Goal: Task Accomplishment & Management: Complete application form

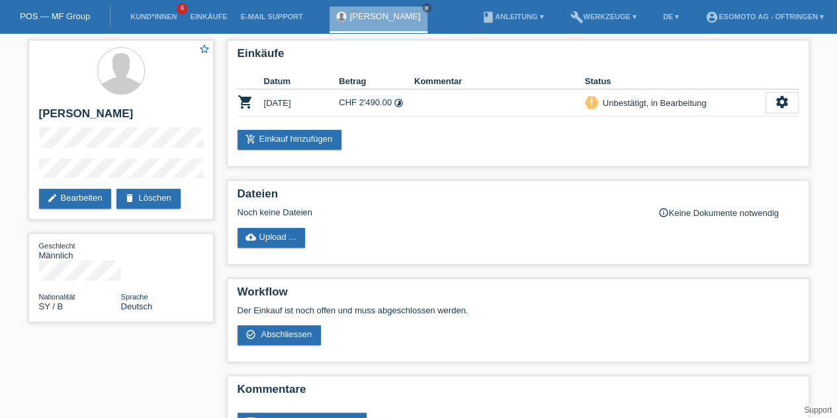
click at [156, 15] on link "Kund*innen" at bounding box center [154, 17] width 60 height 8
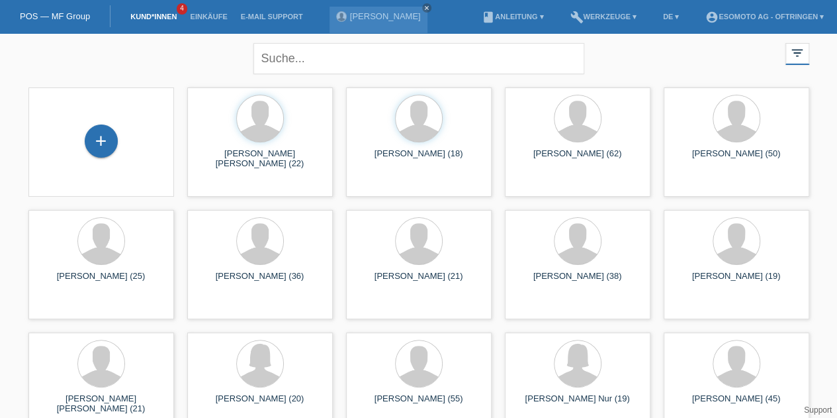
click at [107, 142] on div "+" at bounding box center [101, 140] width 33 height 33
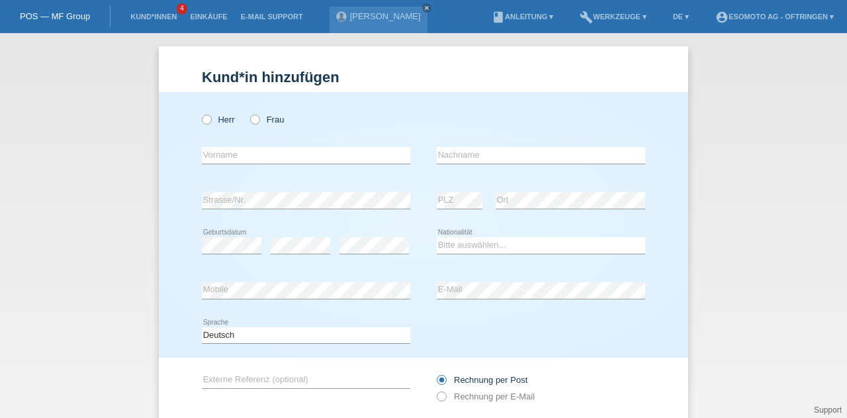
click at [200, 113] on icon at bounding box center [200, 113] width 0 height 0
click at [205, 118] on input "Herr" at bounding box center [206, 118] width 9 height 9
radio input "true"
click at [205, 152] on input "text" at bounding box center [306, 155] width 208 height 17
type input "Salkoski"
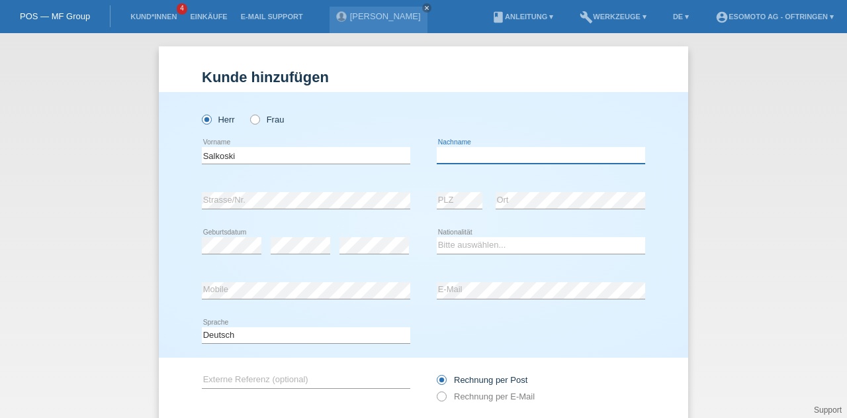
click at [471, 158] on input "text" at bounding box center [541, 155] width 208 height 17
type input "[PERSON_NAME]"
click at [343, 187] on div "error Strasse/Nr." at bounding box center [306, 200] width 208 height 45
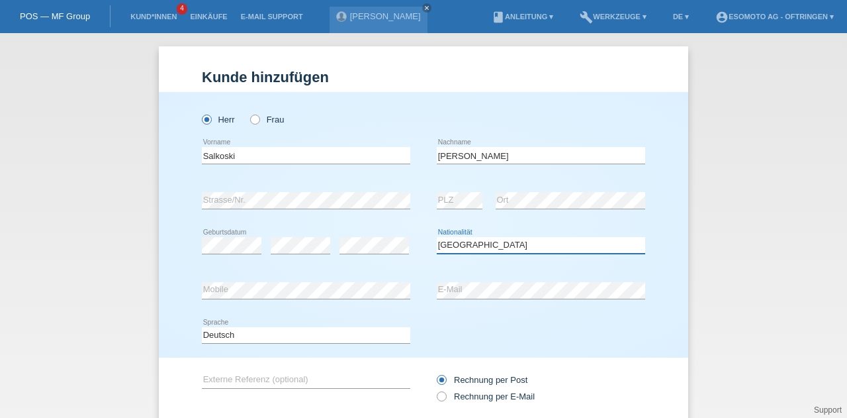
click at [466, 249] on select "Bitte auswählen... Schweiz Deutschland Liechtenstein Österreich ------------ Af…" at bounding box center [541, 245] width 208 height 16
select select "MK"
click at [437, 237] on select "Bitte auswählen... Schweiz Deutschland Liechtenstein Österreich ------------ Af…" at bounding box center [541, 245] width 208 height 16
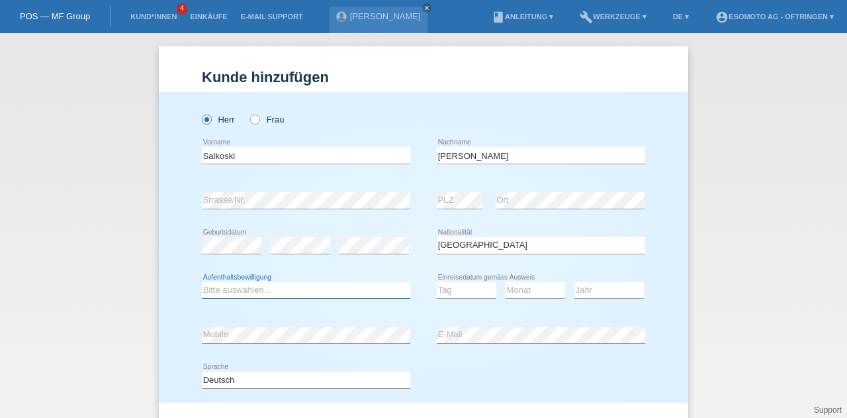
click at [222, 287] on select "Bitte auswählen... C B B - Flüchtlingsstatus Andere" at bounding box center [306, 290] width 208 height 16
select select "C"
click at [202, 282] on select "Bitte auswählen... C B B - Flüchtlingsstatus Andere" at bounding box center [306, 290] width 208 height 16
click at [438, 289] on select "Tag 01 02 03 04 05 06 07 08 09 10 11" at bounding box center [467, 290] width 60 height 16
select select "18"
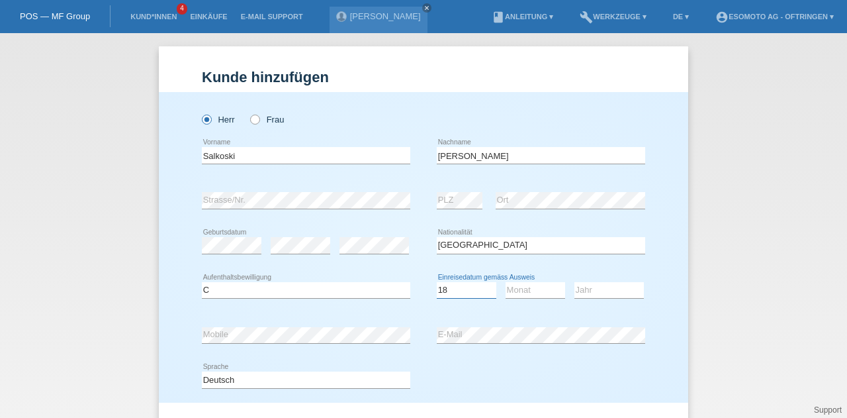
click at [437, 282] on select "Tag 01 02 03 04 05 06 07 08 09 10 11" at bounding box center [467, 290] width 60 height 16
click at [510, 289] on select "Monat 01 02 03 04 05 06 07 08 09 10 11" at bounding box center [536, 290] width 60 height 16
select select "12"
click at [506, 282] on select "Monat 01 02 03 04 05 06 07 08 09 10 11" at bounding box center [536, 290] width 60 height 16
click at [597, 292] on select "Jahr 2025 2024 2023 2022 2021 2020 2019 2018 2017 2016 2015 2014 2013 2012 2011…" at bounding box center [608, 290] width 69 height 16
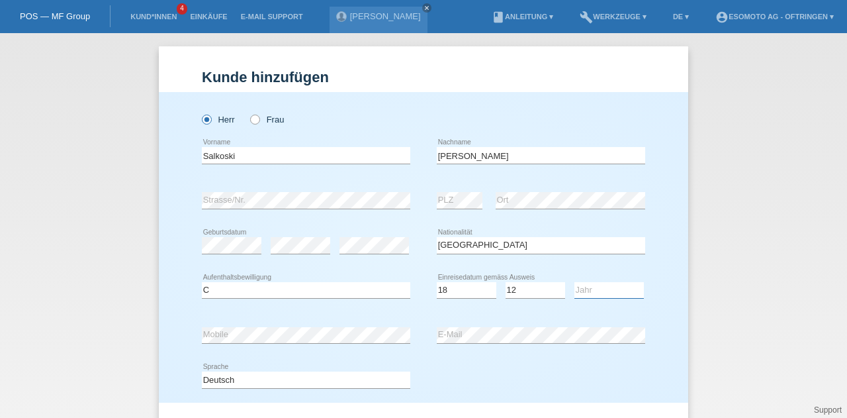
select select "2006"
click at [574, 282] on select "Jahr 2025 2024 2023 2022 2021 2020 2019 2018 2017 2016 2015 2014 2013 2012 2011…" at bounding box center [608, 290] width 69 height 16
click at [175, 338] on div "Herr Frau Salkoski error Vorname" at bounding box center [423, 247] width 529 height 310
click at [379, 330] on div "error Mobile error E-Mail" at bounding box center [423, 334] width 443 height 45
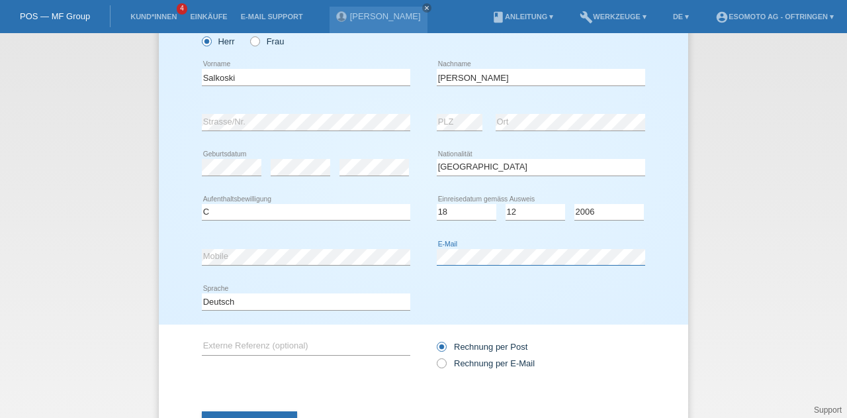
scroll to position [115, 0]
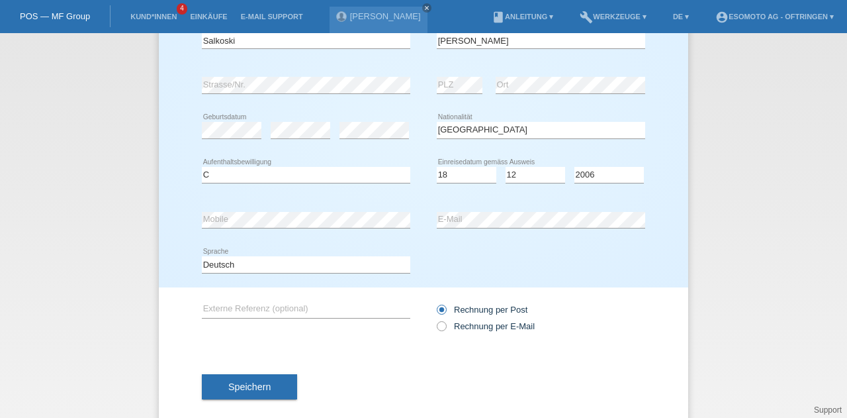
click at [245, 378] on button "Speichern" at bounding box center [249, 386] width 95 height 25
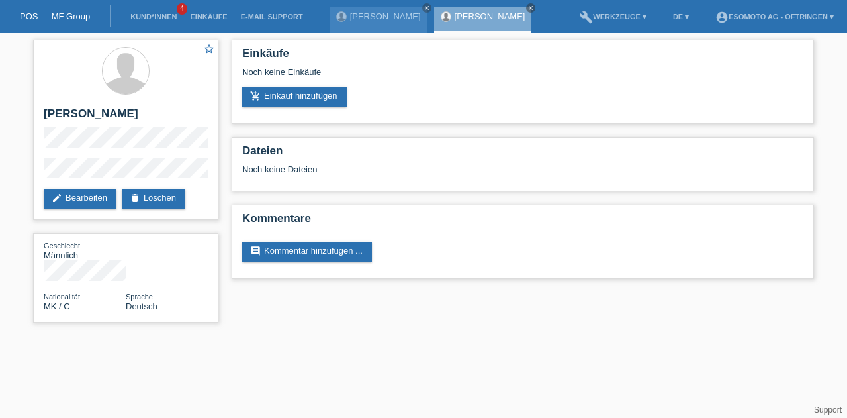
click at [304, 105] on link "add_shopping_cart Einkauf hinzufügen" at bounding box center [294, 97] width 105 height 20
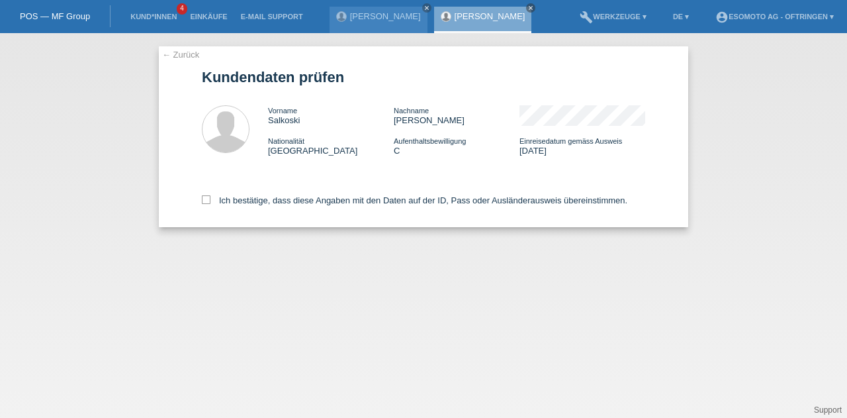
click at [205, 202] on icon at bounding box center [206, 199] width 9 height 9
click at [205, 202] on input "Ich bestätige, dass diese Angaben mit den Daten auf der ID, Pass oder Ausländer…" at bounding box center [206, 199] width 9 height 9
checkbox input "true"
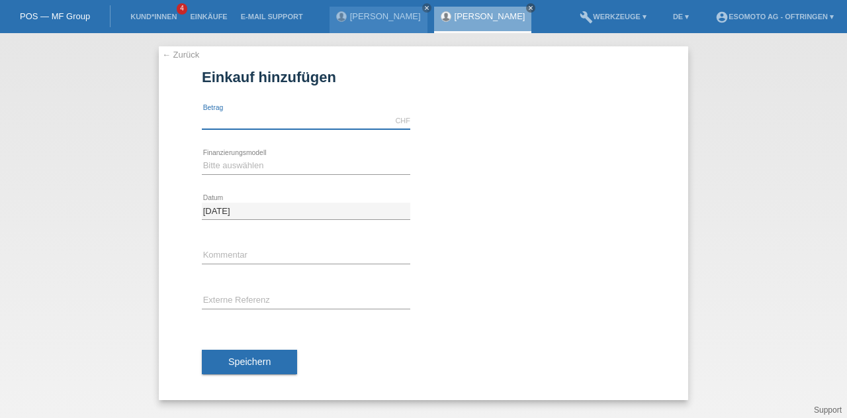
drag, startPoint x: 0, startPoint y: 0, endPoint x: 214, endPoint y: 124, distance: 247.6
click at [214, 124] on input "text" at bounding box center [306, 121] width 208 height 17
type input "2390.00"
click at [220, 165] on select "Bitte auswählen Fixe Raten Kauf auf Rechnung mit Teilzahlungsoption" at bounding box center [306, 166] width 208 height 16
select select "69"
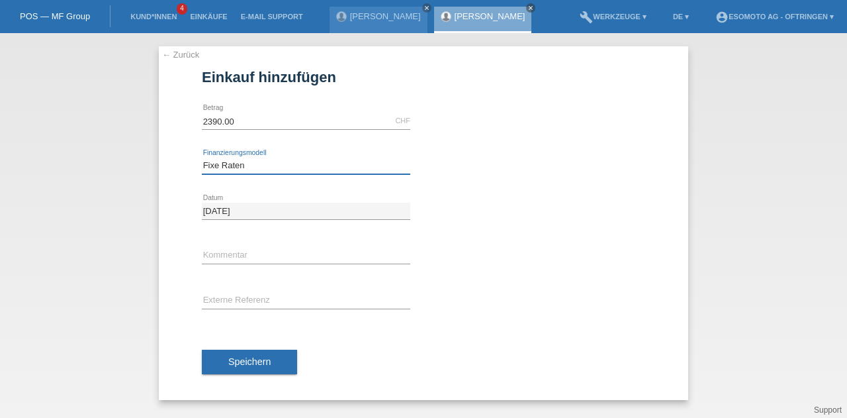
click at [202, 158] on select "Bitte auswählen Fixe Raten Kauf auf Rechnung mit Teilzahlungsoption" at bounding box center [306, 166] width 208 height 16
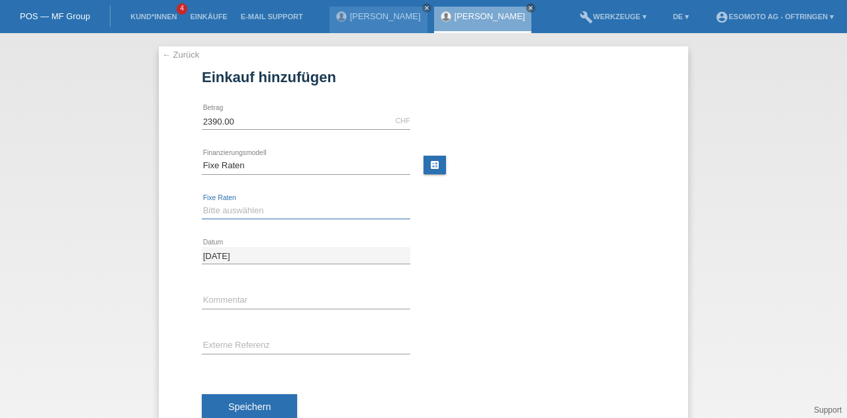
click at [220, 211] on select "Bitte auswählen 12 Raten 24 Raten 36 Raten 48 Raten" at bounding box center [306, 211] width 208 height 16
select select "138"
click at [202, 203] on select "Bitte auswählen 12 Raten 24 Raten 36 Raten 48 Raten" at bounding box center [306, 211] width 208 height 16
click at [238, 412] on button "Speichern" at bounding box center [249, 406] width 95 height 25
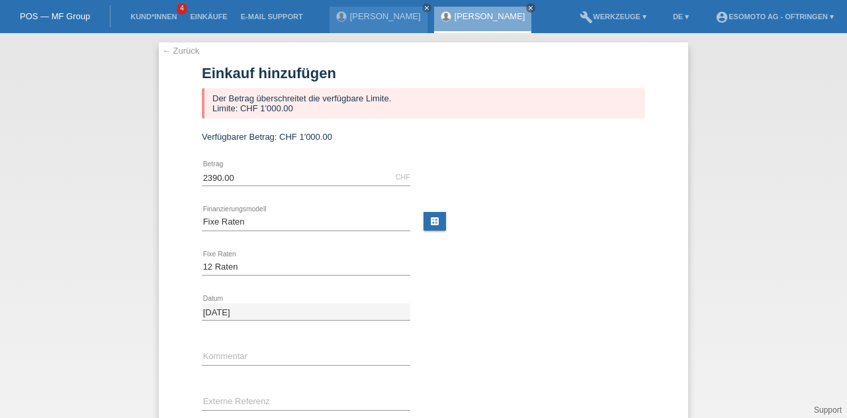
scroll to position [3, 0]
click at [167, 54] on link "← Zurück" at bounding box center [180, 52] width 37 height 10
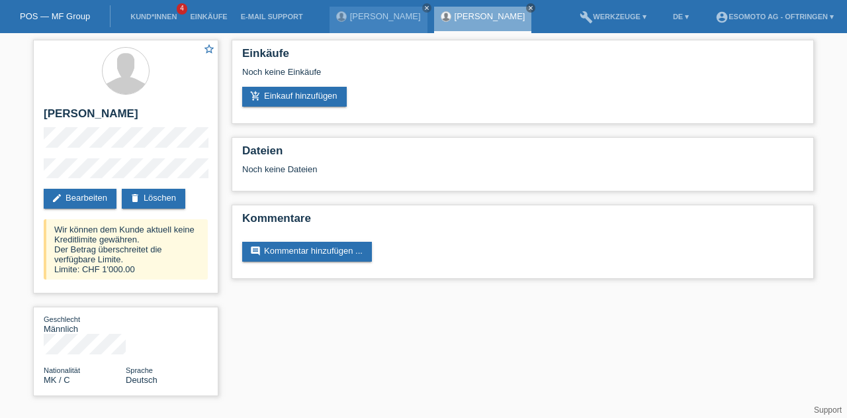
click at [163, 17] on link "Kund*innen" at bounding box center [154, 17] width 60 height 8
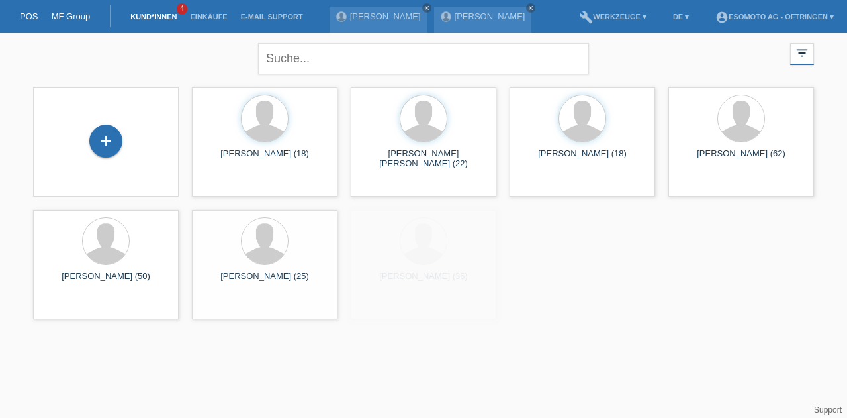
click at [112, 144] on div "+" at bounding box center [106, 141] width 32 height 23
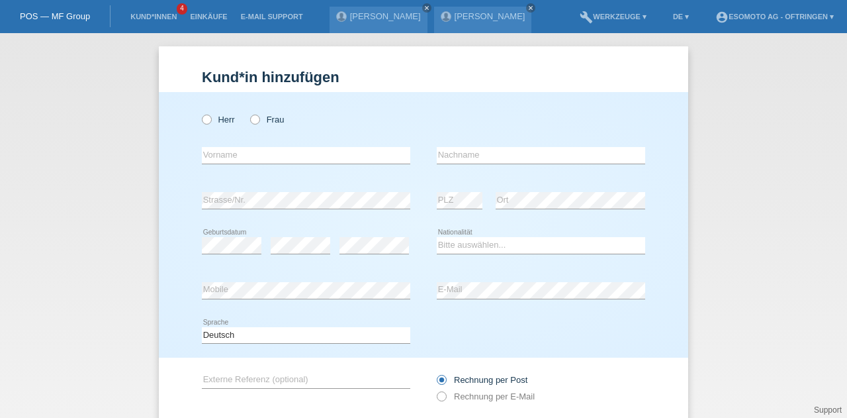
click at [208, 120] on label "Herr" at bounding box center [218, 119] width 33 height 10
click at [208, 120] on input "Herr" at bounding box center [206, 118] width 9 height 9
radio input "true"
click at [236, 160] on input "text" at bounding box center [306, 155] width 208 height 17
click at [320, 107] on div "Herr Frau" at bounding box center [306, 119] width 208 height 27
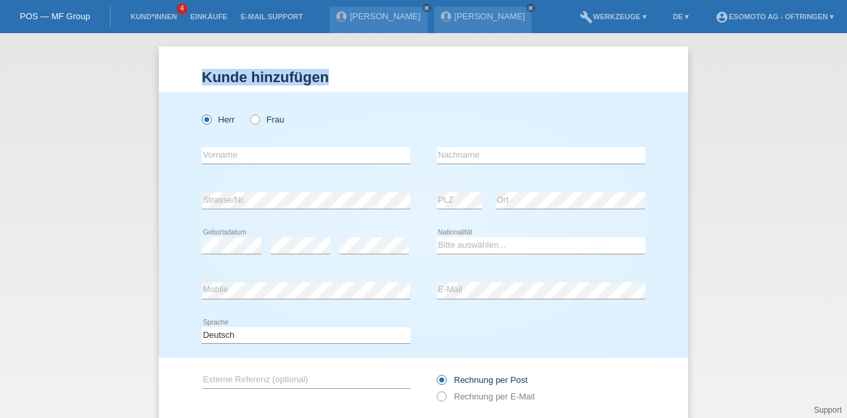
drag, startPoint x: 326, startPoint y: 82, endPoint x: 197, endPoint y: 79, distance: 128.4
click at [202, 79] on h1 "Kunde hinzufügen" at bounding box center [423, 77] width 443 height 17
click at [173, 71] on div "Kund*in hinzufügen Kunde hinzufügen Kundin hinzufügen Herr Frau error Vorname e…" at bounding box center [423, 270] width 529 height 449
click at [300, 58] on div "Kund*in hinzufügen Kunde hinzufügen Kundin hinzufügen Herr Frau error Vorname e…" at bounding box center [423, 270] width 529 height 449
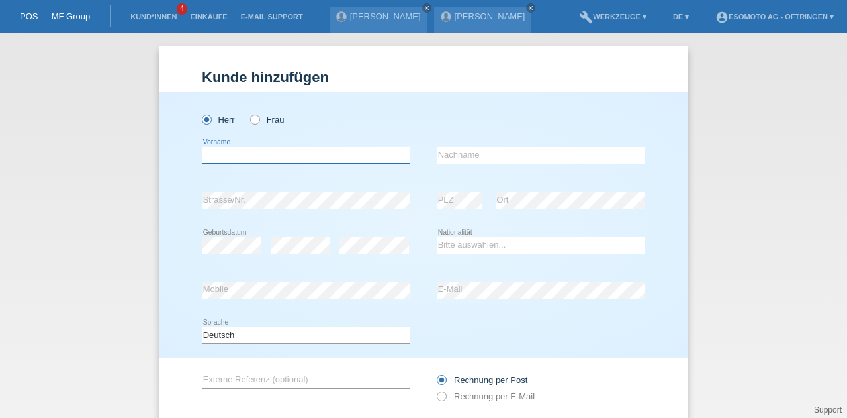
click at [277, 153] on input "text" at bounding box center [306, 155] width 208 height 17
click at [307, 124] on div "Herr Frau" at bounding box center [306, 119] width 208 height 27
click at [261, 148] on input "text" at bounding box center [306, 155] width 208 height 17
type input "Afrim"
click at [457, 163] on icon at bounding box center [541, 163] width 208 height 1
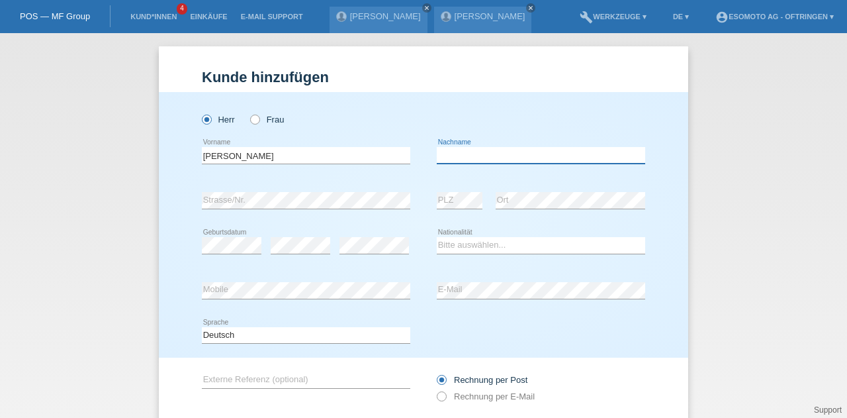
click at [458, 160] on input "text" at bounding box center [541, 155] width 208 height 17
type input "[PERSON_NAME]"
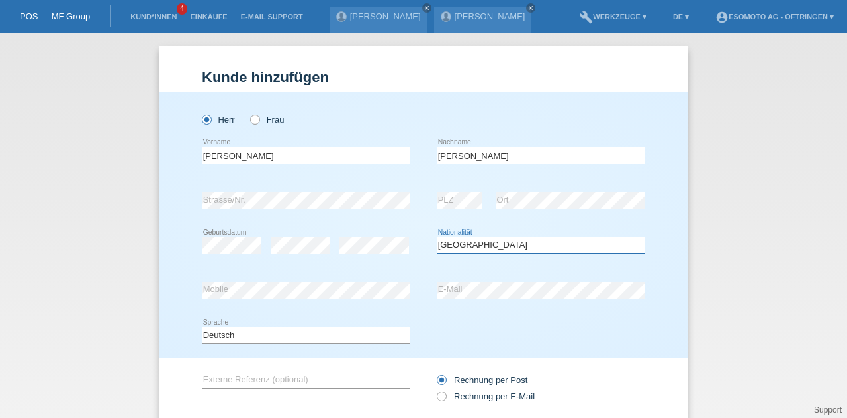
click at [494, 248] on select "Bitte auswählen... Schweiz Deutschland Liechtenstein Österreich ------------ Af…" at bounding box center [541, 245] width 208 height 16
select select "MK"
click at [437, 237] on select "Bitte auswählen... Schweiz Deutschland Liechtenstein Österreich ------------ Af…" at bounding box center [541, 245] width 208 height 16
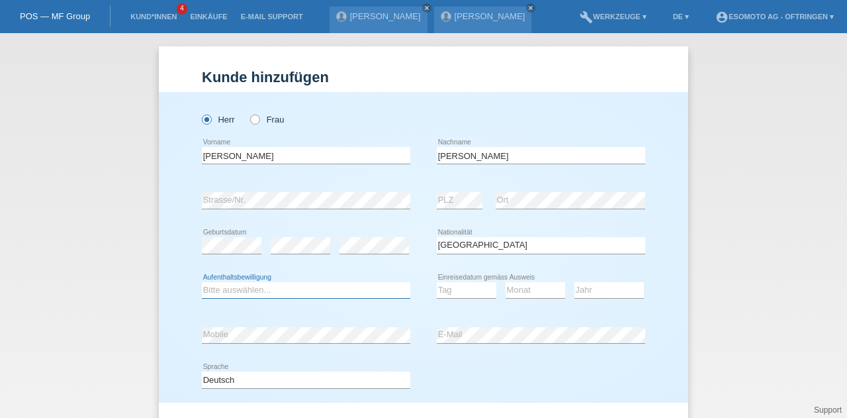
click at [259, 287] on select "Bitte auswählen... C B B - Flüchtlingsstatus Andere" at bounding box center [306, 290] width 208 height 16
select select "C"
click at [202, 282] on select "Bitte auswählen... C B B - Flüchtlingsstatus Andere" at bounding box center [306, 290] width 208 height 16
click at [443, 285] on select "Tag 01 02 03 04 05 06 07 08 09 10 11" at bounding box center [467, 290] width 60 height 16
select select "21"
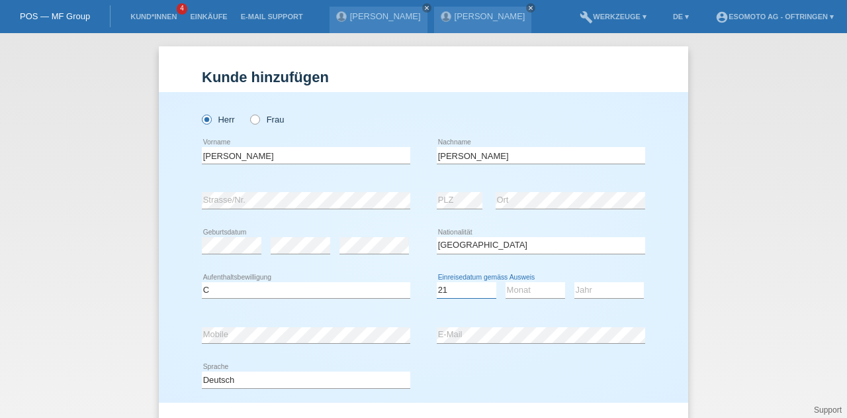
click at [437, 282] on select "Tag 01 02 03 04 05 06 07 08 09 10 11" at bounding box center [467, 290] width 60 height 16
click at [512, 285] on select "Monat 01 02 03 04 05 06 07 08 09 10 11" at bounding box center [536, 290] width 60 height 16
select select "05"
click at [506, 282] on select "Monat 01 02 03 04 05 06 07 08 09 10 11" at bounding box center [536, 290] width 60 height 16
click at [578, 288] on select "Jahr 2025 2024 2023 2022 2021 2020 2019 2018 2017 2016 2015 2014 2013 2012 2011…" at bounding box center [608, 290] width 69 height 16
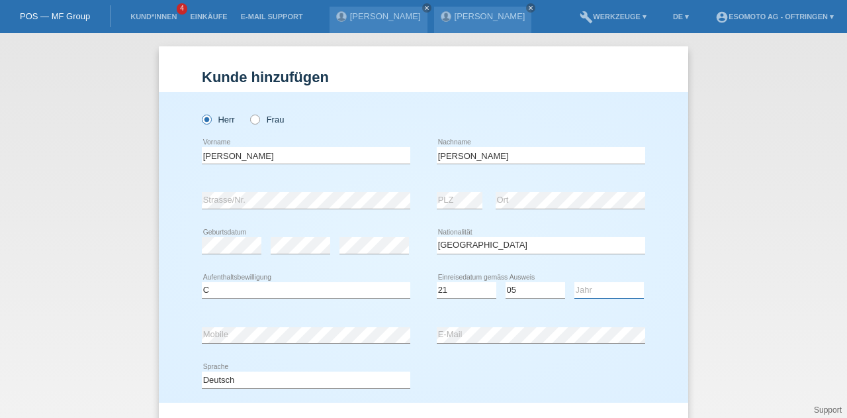
select select "2000"
click at [574, 282] on select "Jahr 2025 2024 2023 2022 2021 2020 2019 2018 2017 2016 2015 2014 2013 2012 2011…" at bounding box center [608, 290] width 69 height 16
click at [146, 329] on div "Kund*in hinzufügen Kunde hinzufügen Kundin hinzufügen Herr Frau Afrim error Vor…" at bounding box center [423, 225] width 847 height 385
click at [413, 343] on div "error Mobile error E-Mail" at bounding box center [423, 334] width 443 height 45
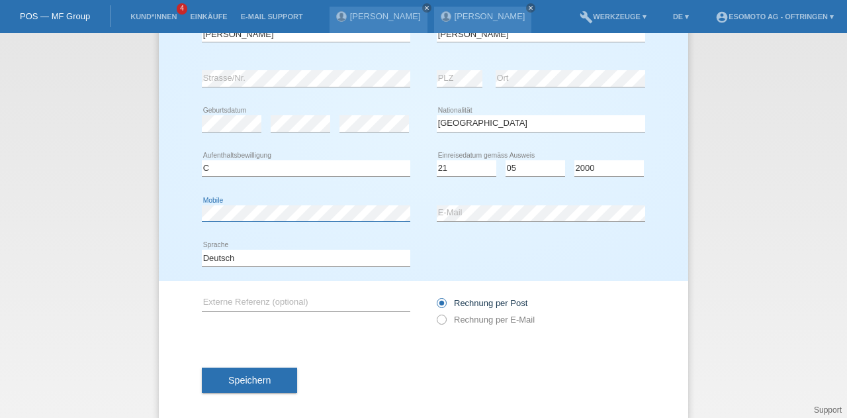
scroll to position [125, 0]
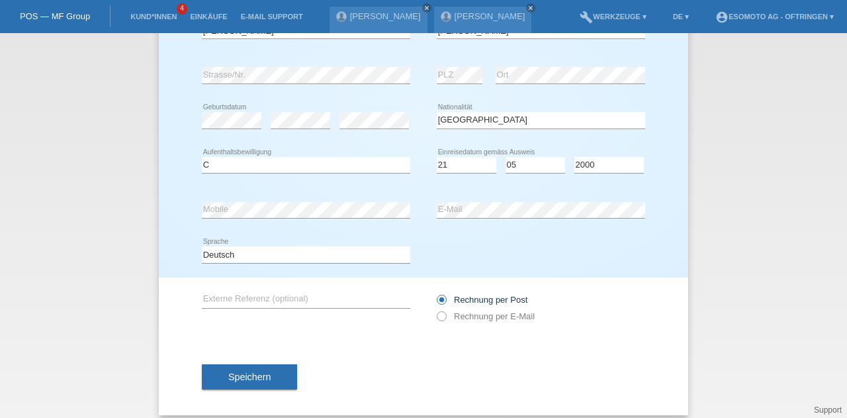
click at [242, 369] on button "Speichern" at bounding box center [249, 376] width 95 height 25
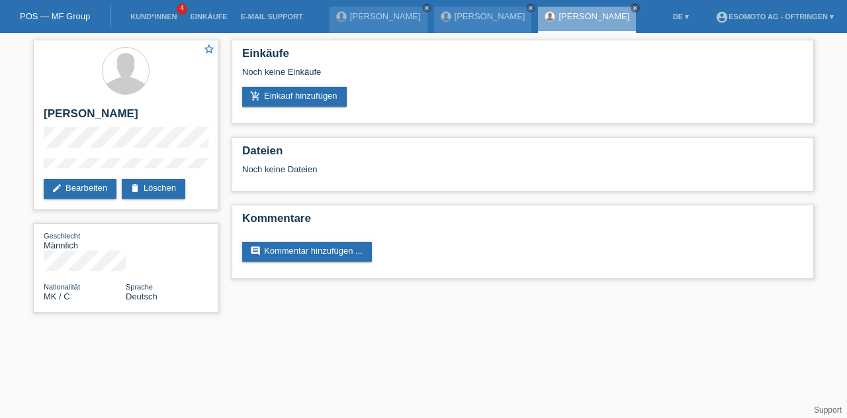
click at [329, 99] on link "add_shopping_cart Einkauf hinzufügen" at bounding box center [294, 97] width 105 height 20
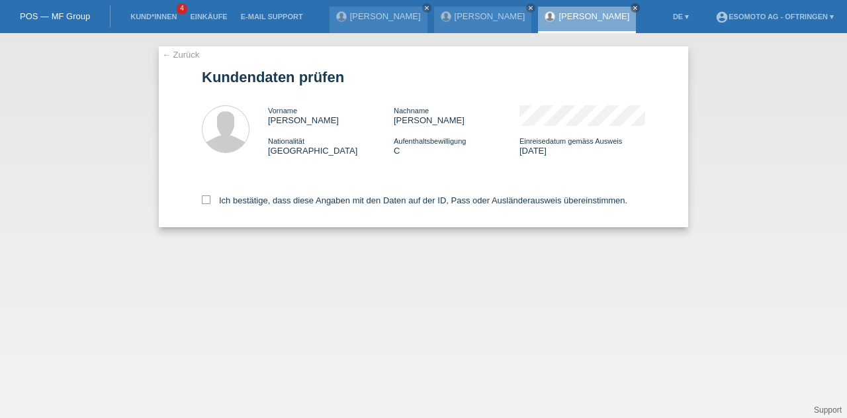
click at [203, 203] on icon at bounding box center [206, 199] width 9 height 9
click at [203, 203] on input "Ich bestätige, dass diese Angaben mit den Daten auf der ID, Pass oder Ausländer…" at bounding box center [206, 199] width 9 height 9
checkbox input "true"
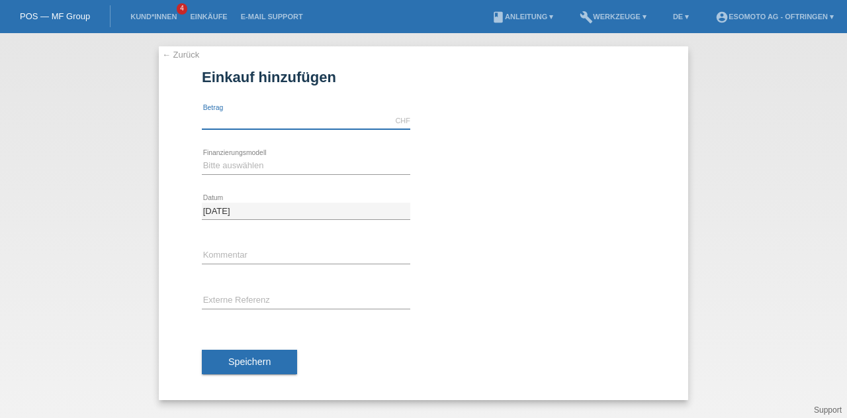
click at [224, 113] on input "text" at bounding box center [306, 121] width 208 height 17
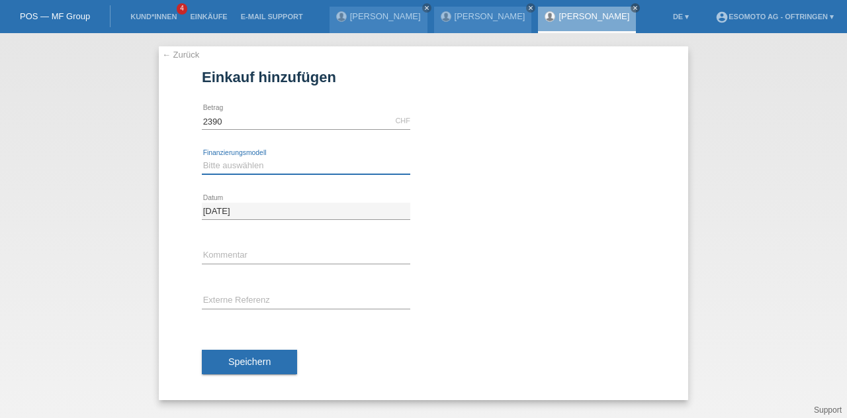
type input "2390.00"
click at [230, 167] on select "Bitte auswählen Fixe Raten Kauf auf Rechnung mit Teilzahlungsoption" at bounding box center [306, 166] width 208 height 16
select select "69"
click at [202, 158] on select "Bitte auswählen Fixe Raten Kauf auf Rechnung mit Teilzahlungsoption" at bounding box center [306, 166] width 208 height 16
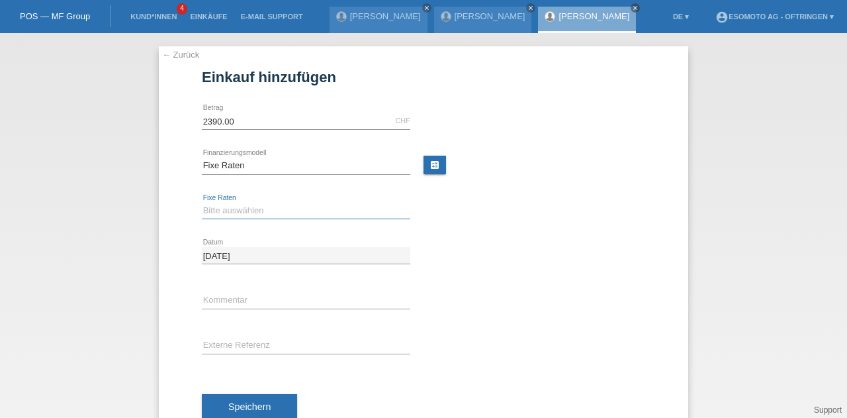
click at [220, 211] on select "Bitte auswählen 12 Raten 24 Raten 36 Raten 48 Raten" at bounding box center [306, 211] width 208 height 16
select select "138"
click at [202, 203] on select "Bitte auswählen 12 Raten 24 Raten 36 Raten 48 Raten" at bounding box center [306, 211] width 208 height 16
click at [238, 404] on span "Speichern" at bounding box center [249, 406] width 42 height 11
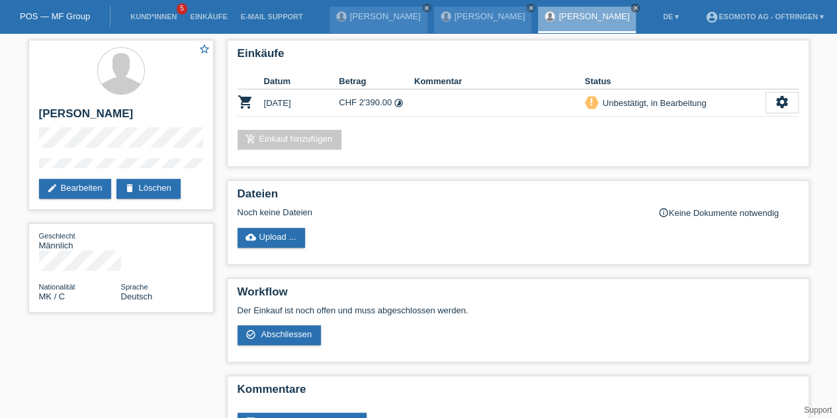
click at [79, 183] on link "edit Bearbeiten" at bounding box center [75, 189] width 73 height 20
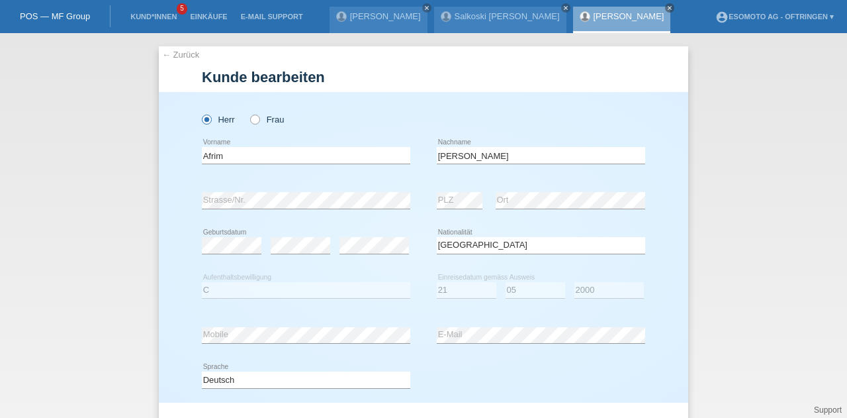
select select "MK"
select select "C"
select select "21"
select select "05"
select select "2000"
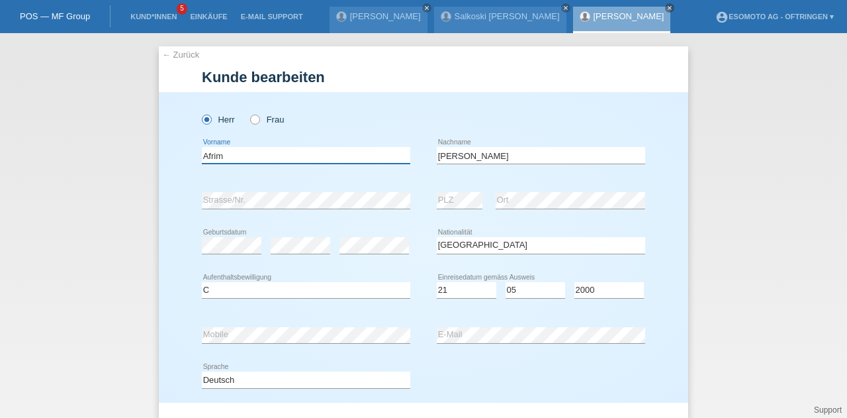
click at [209, 160] on input "Afrim" at bounding box center [306, 155] width 208 height 17
click at [451, 161] on input "[PERSON_NAME]" at bounding box center [541, 155] width 208 height 17
click at [138, 206] on div "← Zurück Kunde bearbeiten Herr Frau Afrim error Vorname Saloski" at bounding box center [423, 225] width 847 height 385
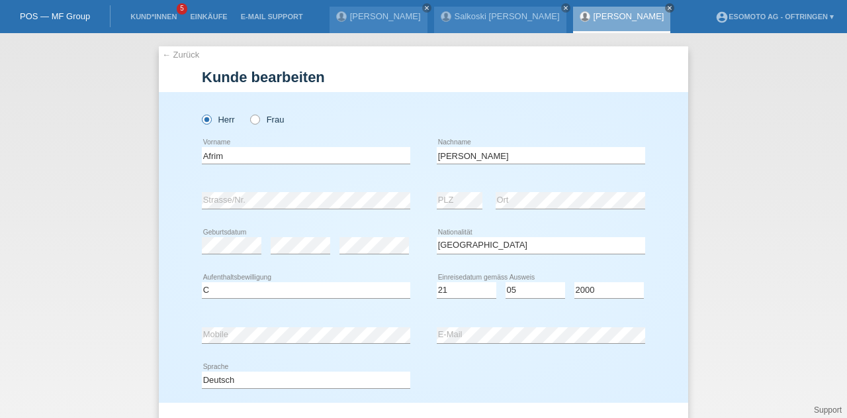
click at [180, 57] on link "← Zurück" at bounding box center [180, 55] width 37 height 10
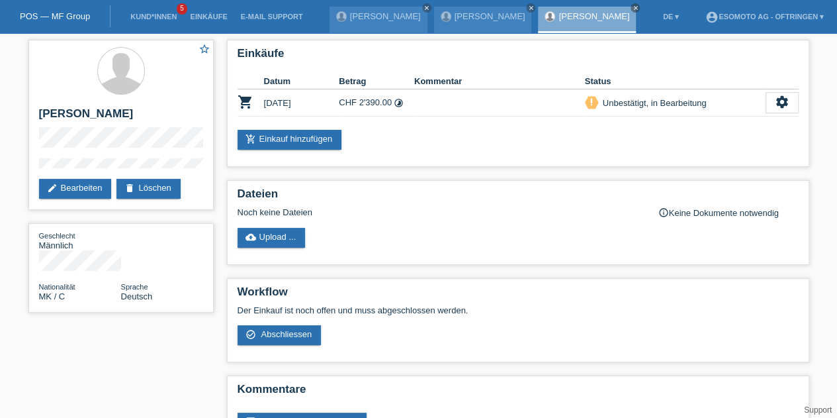
click at [772, 101] on div "settings" at bounding box center [782, 102] width 33 height 21
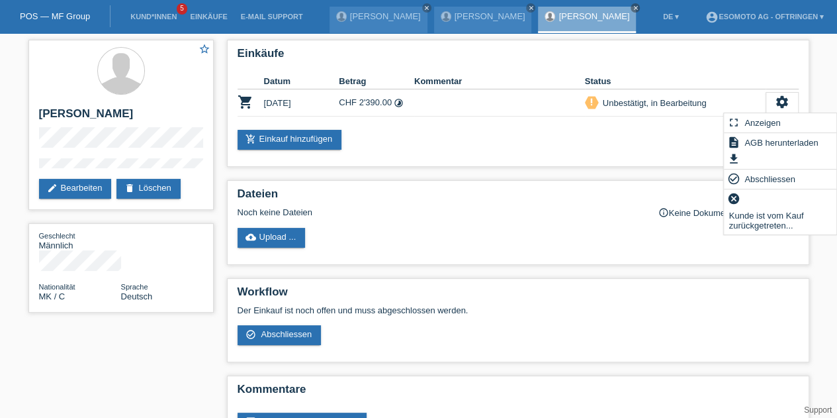
click at [743, 175] on span "Abschliessen" at bounding box center [770, 179] width 55 height 16
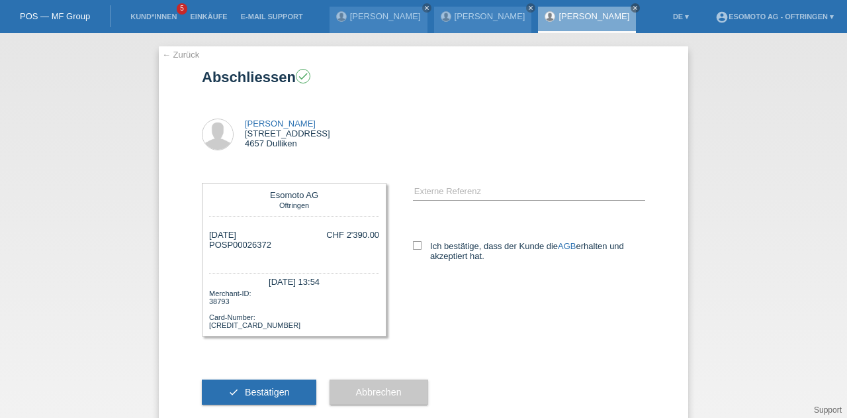
click at [413, 246] on icon at bounding box center [417, 245] width 9 height 9
click at [413, 246] on input "Ich bestätige, dass der Kunde die AGB erhalten und akzeptiert hat." at bounding box center [417, 245] width 9 height 9
checkbox input "true"
click at [277, 391] on span "Bestätigen" at bounding box center [267, 392] width 45 height 11
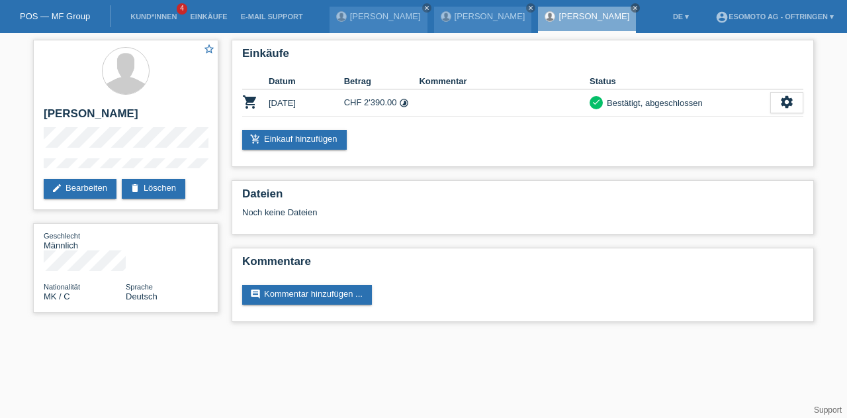
click at [473, 21] on link "[PERSON_NAME]" at bounding box center [490, 16] width 71 height 10
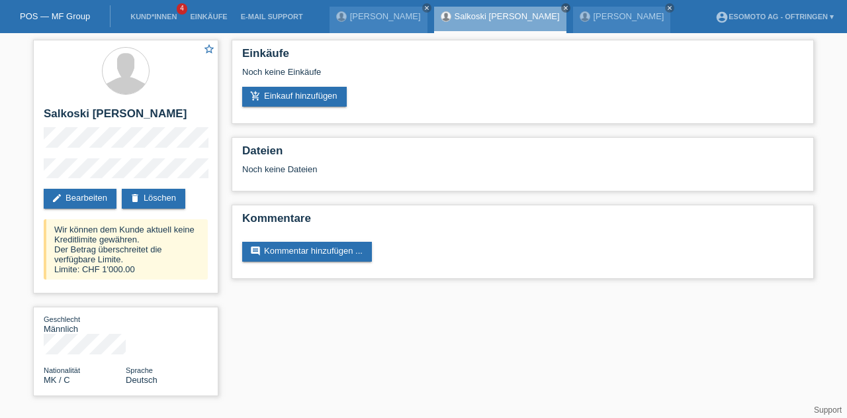
click at [0, 261] on div "star_border [PERSON_NAME] edit Bearbeiten delete Löschen Wir können dem Kunde a…" at bounding box center [423, 221] width 847 height 376
click at [387, 18] on link "[PERSON_NAME]" at bounding box center [385, 16] width 71 height 10
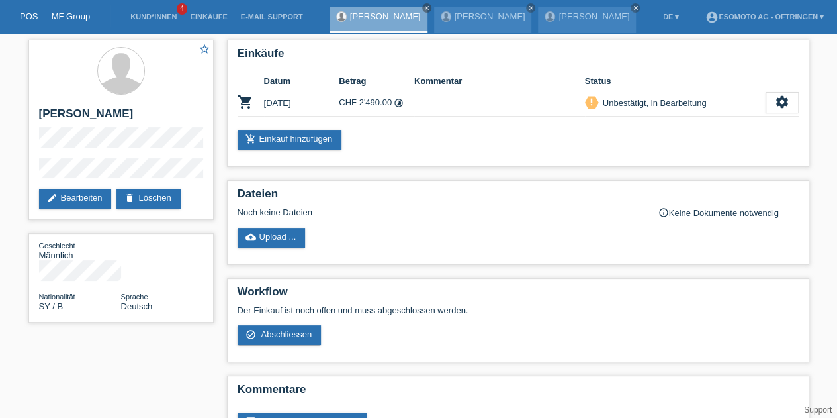
click at [71, 200] on link "edit Bearbeiten" at bounding box center [75, 199] width 73 height 20
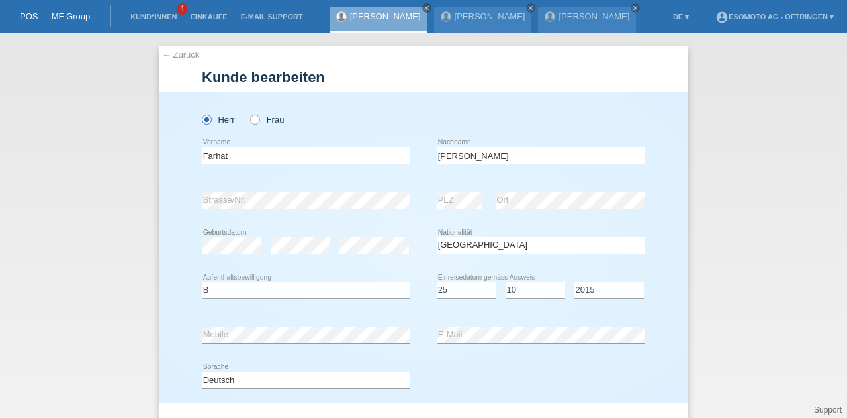
select select "SY"
select select "B"
select select "25"
select select "10"
select select "2015"
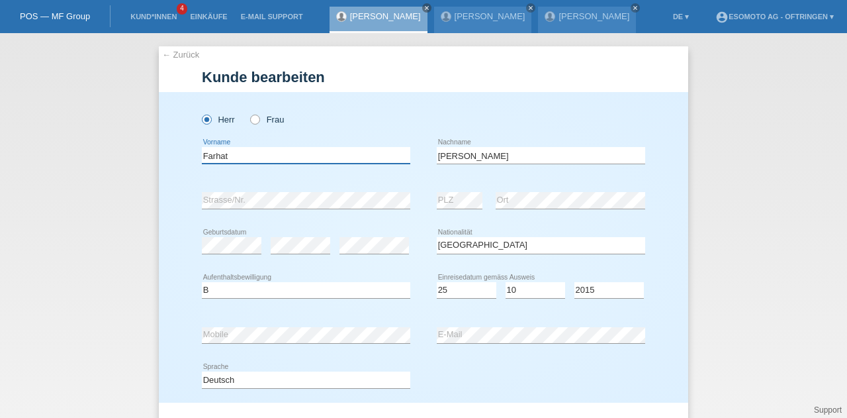
click at [202, 158] on input "Farhat" at bounding box center [306, 155] width 208 height 17
click at [441, 156] on input "[PERSON_NAME]" at bounding box center [541, 155] width 208 height 17
click at [151, 214] on div "← Zurück Kunde bearbeiten Herr Frau Farhat error Vorname error" at bounding box center [423, 225] width 847 height 385
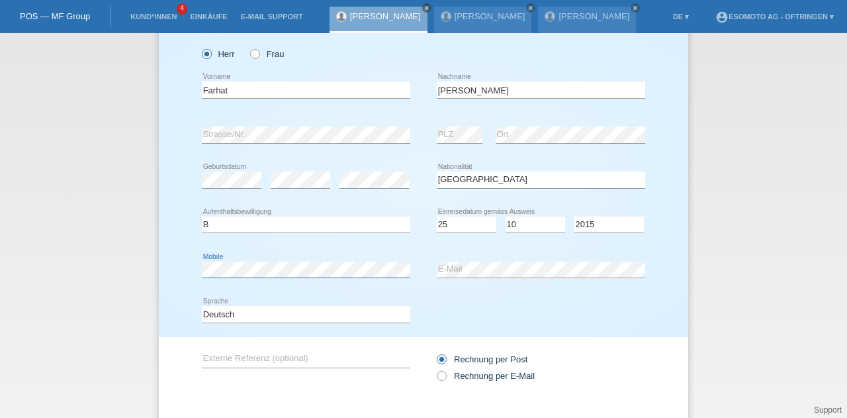
scroll to position [66, 0]
